Goal: Task Accomplishment & Management: Manage account settings

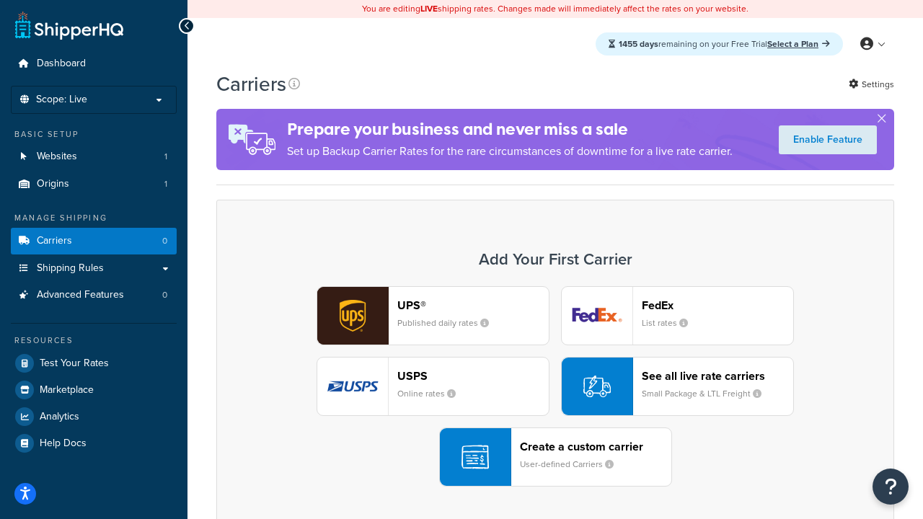
click at [555, 386] on div "UPS® Published daily rates FedEx List rates USPS Online rates See all live rate…" at bounding box center [554, 386] width 647 height 200
click at [717, 305] on header "FedEx" at bounding box center [717, 305] width 151 height 14
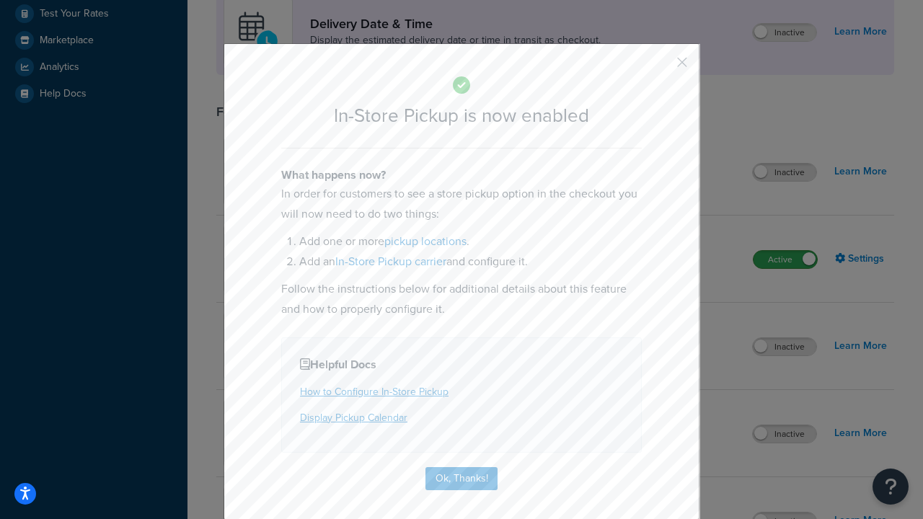
scroll to position [404, 0]
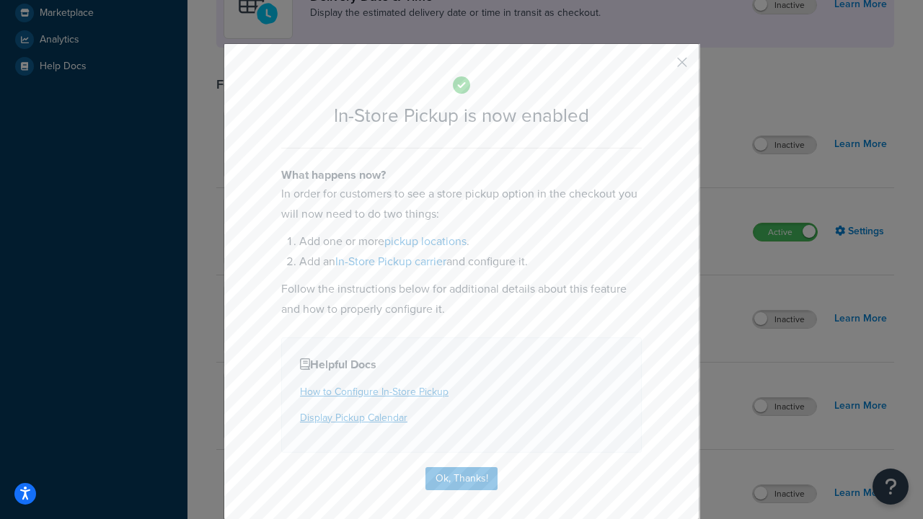
click at [660, 67] on button "button" at bounding box center [661, 68] width 4 height 4
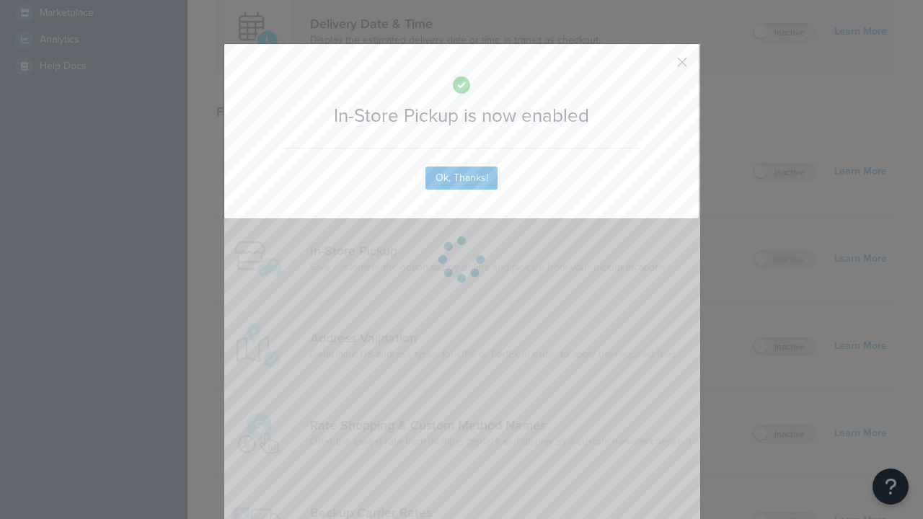
scroll to position [404, 0]
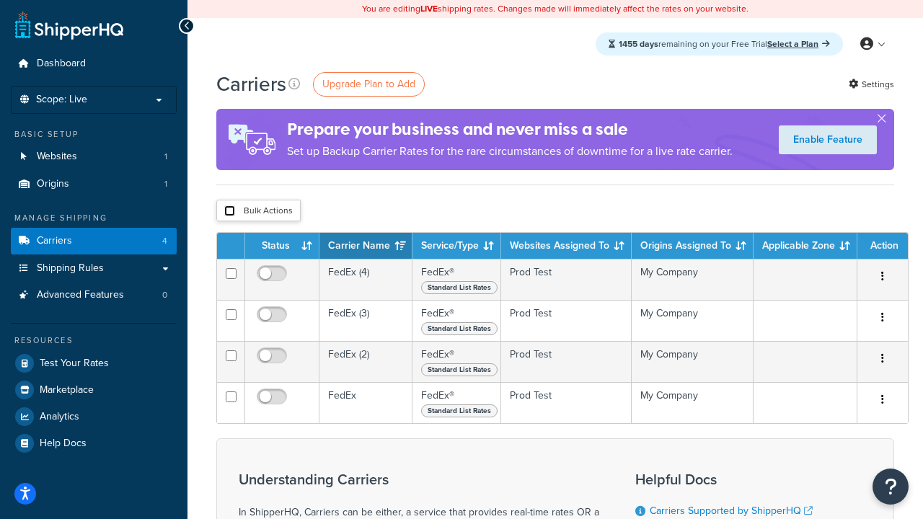
click at [229, 211] on input "checkbox" at bounding box center [229, 210] width 11 height 11
checkbox input "true"
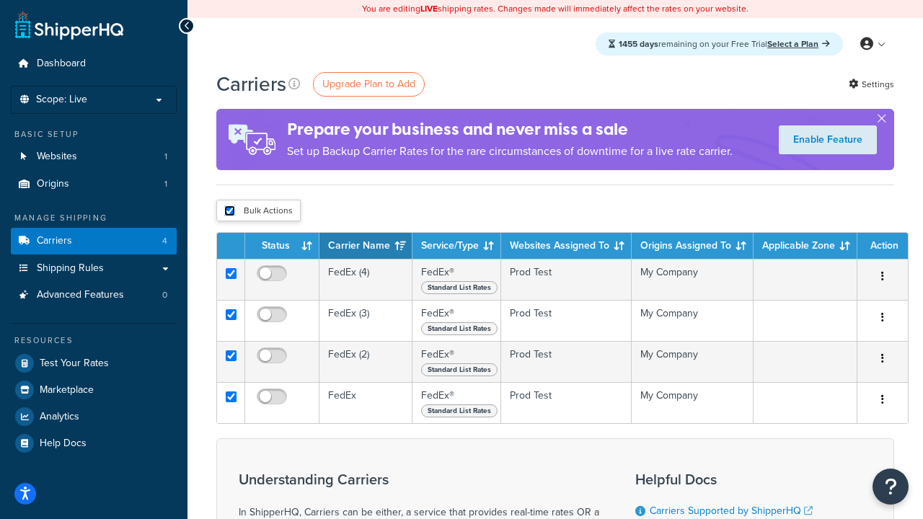
checkbox input "true"
click at [0, 0] on button "Delete" at bounding box center [0, 0] width 0 height 0
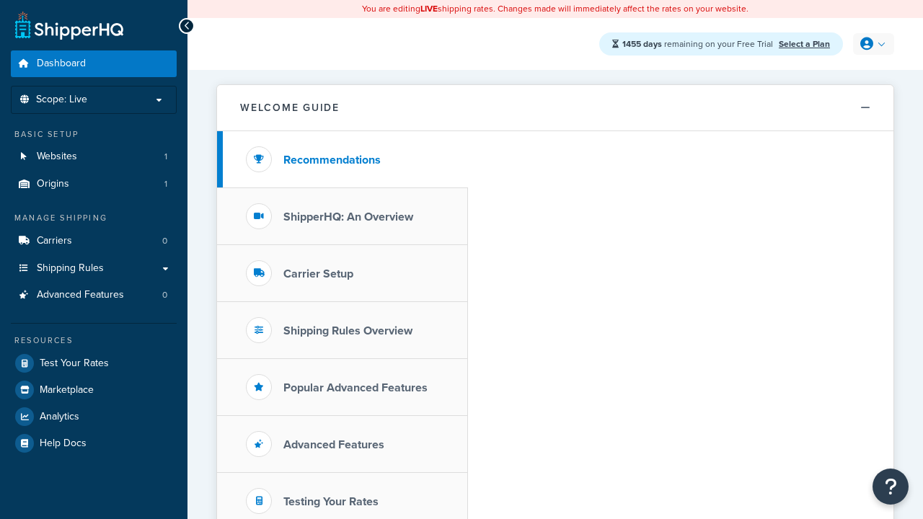
click at [871, 44] on icon at bounding box center [866, 43] width 13 height 13
click at [0, 0] on span "My Profile" at bounding box center [0, 0] width 0 height 0
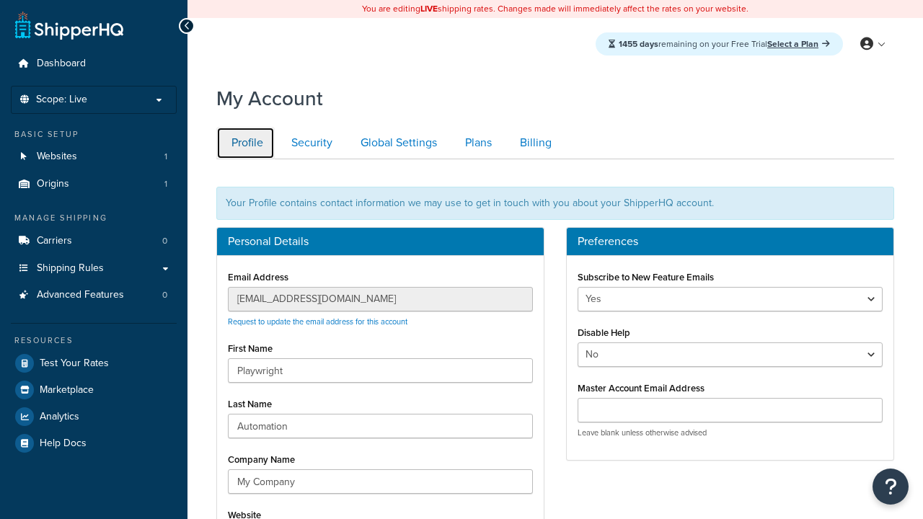
click at [245, 143] on link "Profile" at bounding box center [245, 143] width 58 height 32
